Goal: Feedback & Contribution: Submit feedback/report problem

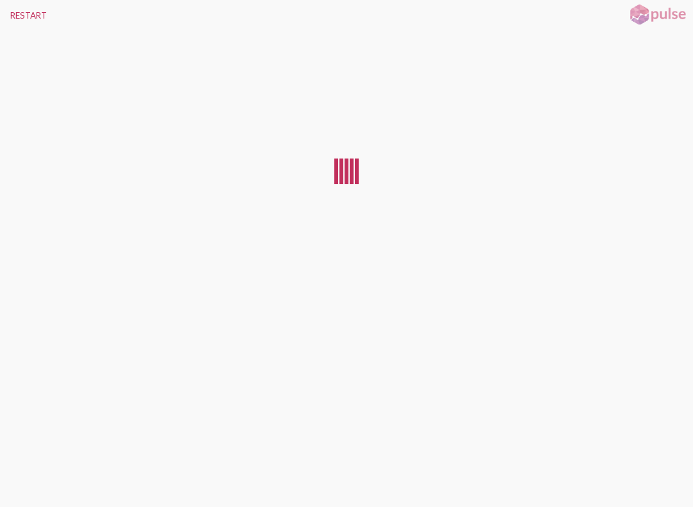
click at [18, 13] on button "RESTART" at bounding box center [28, 15] width 57 height 31
click at [31, 8] on button "RESTART" at bounding box center [28, 15] width 57 height 31
click at [21, 10] on button "RESTART" at bounding box center [28, 15] width 57 height 31
click at [19, 29] on button "RESTART" at bounding box center [28, 15] width 57 height 31
click at [16, 15] on button "RESTART" at bounding box center [28, 15] width 57 height 31
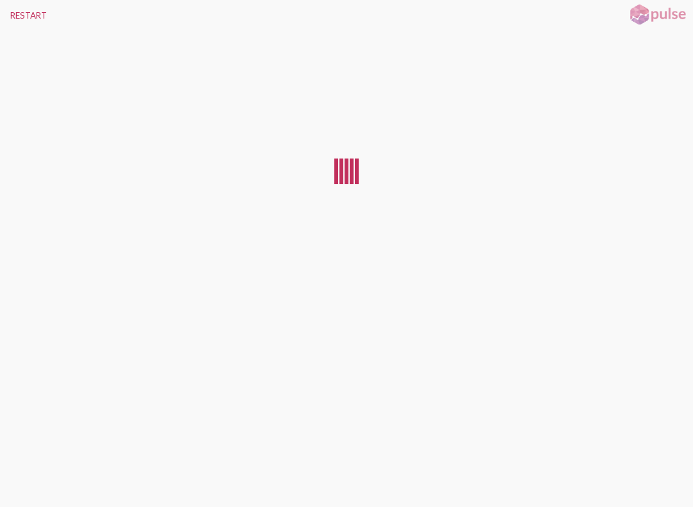
click at [19, 25] on button "RESTART" at bounding box center [28, 15] width 57 height 31
click at [27, 24] on button "RESTART" at bounding box center [28, 15] width 57 height 31
click at [36, 26] on button "RESTART" at bounding box center [28, 15] width 57 height 31
click at [26, 27] on button "RESTART" at bounding box center [28, 15] width 57 height 31
click at [21, 22] on button "RESTART" at bounding box center [28, 15] width 57 height 31
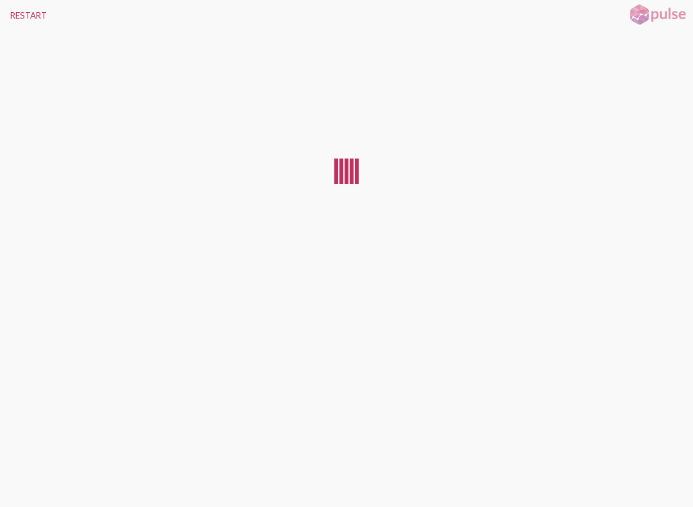
click at [24, 24] on button "RESTART" at bounding box center [28, 15] width 57 height 31
